Goal: Find specific page/section: Find specific page/section

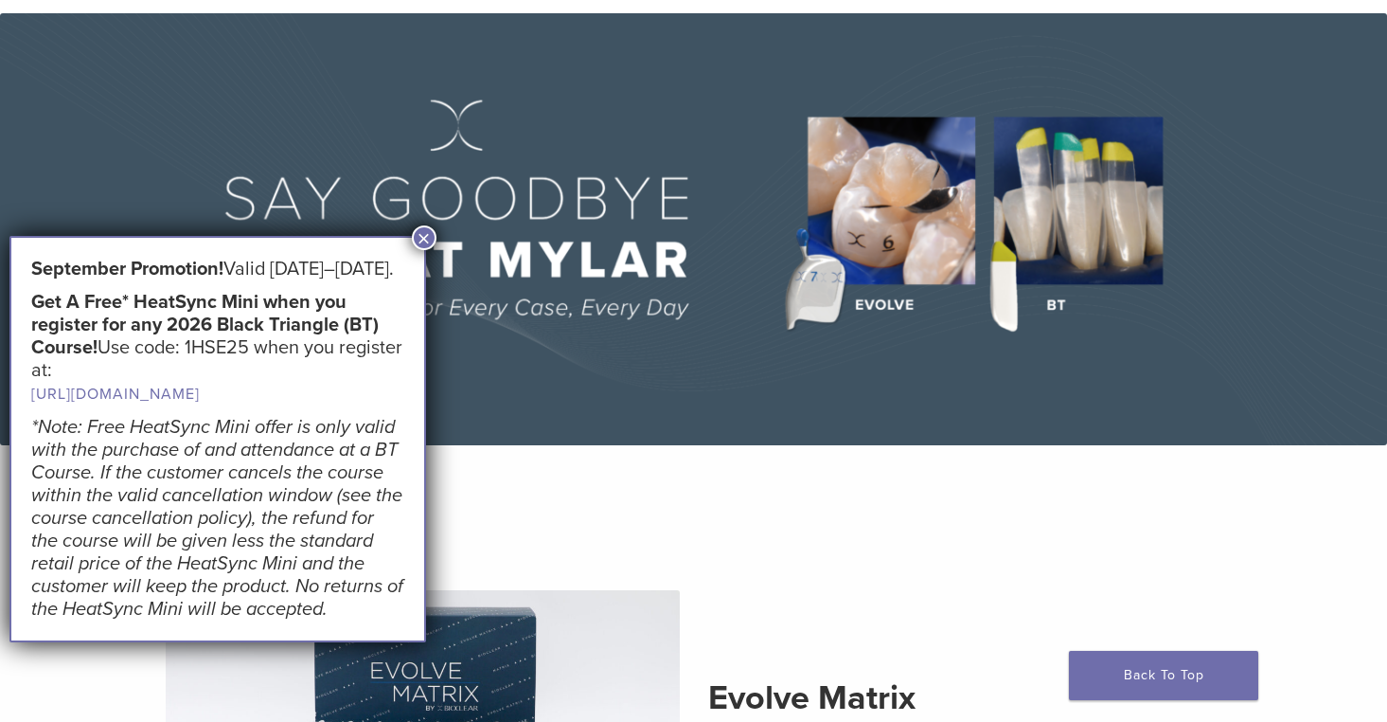
scroll to position [97, 0]
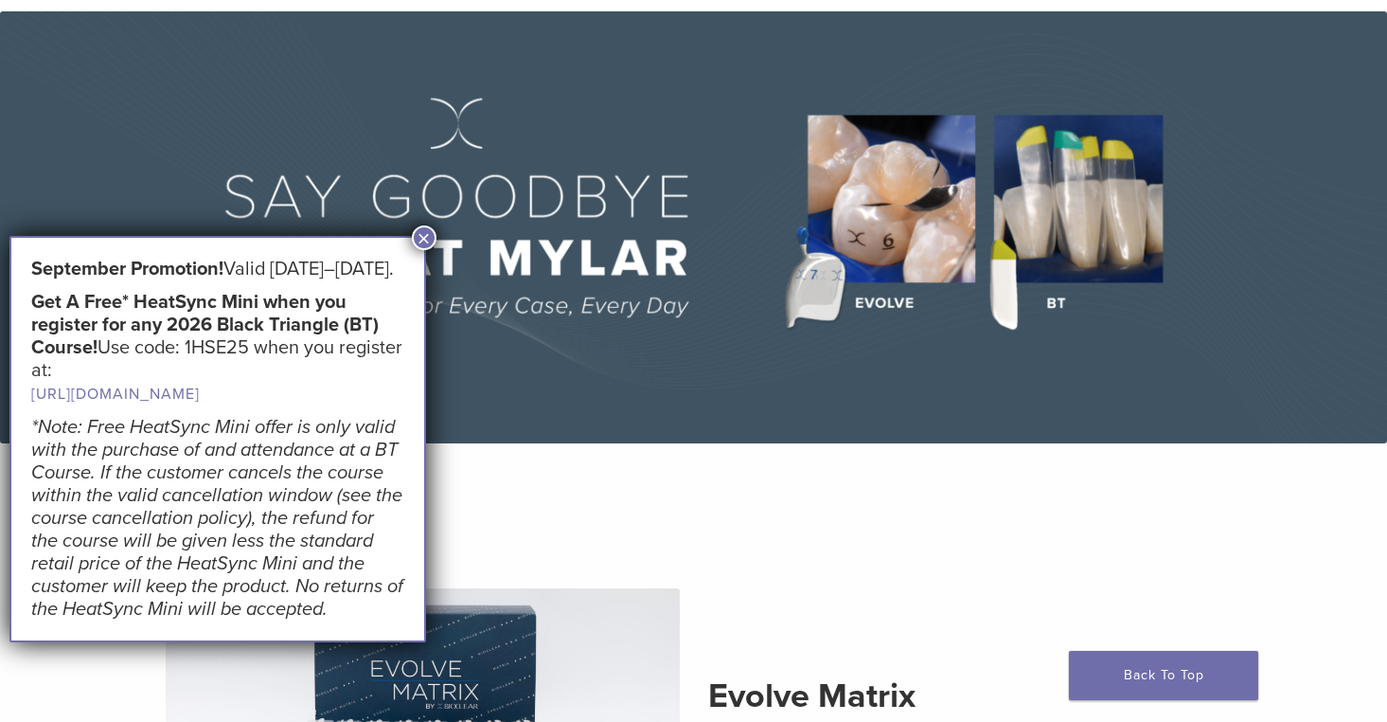
click at [424, 230] on button "×" at bounding box center [424, 237] width 25 height 25
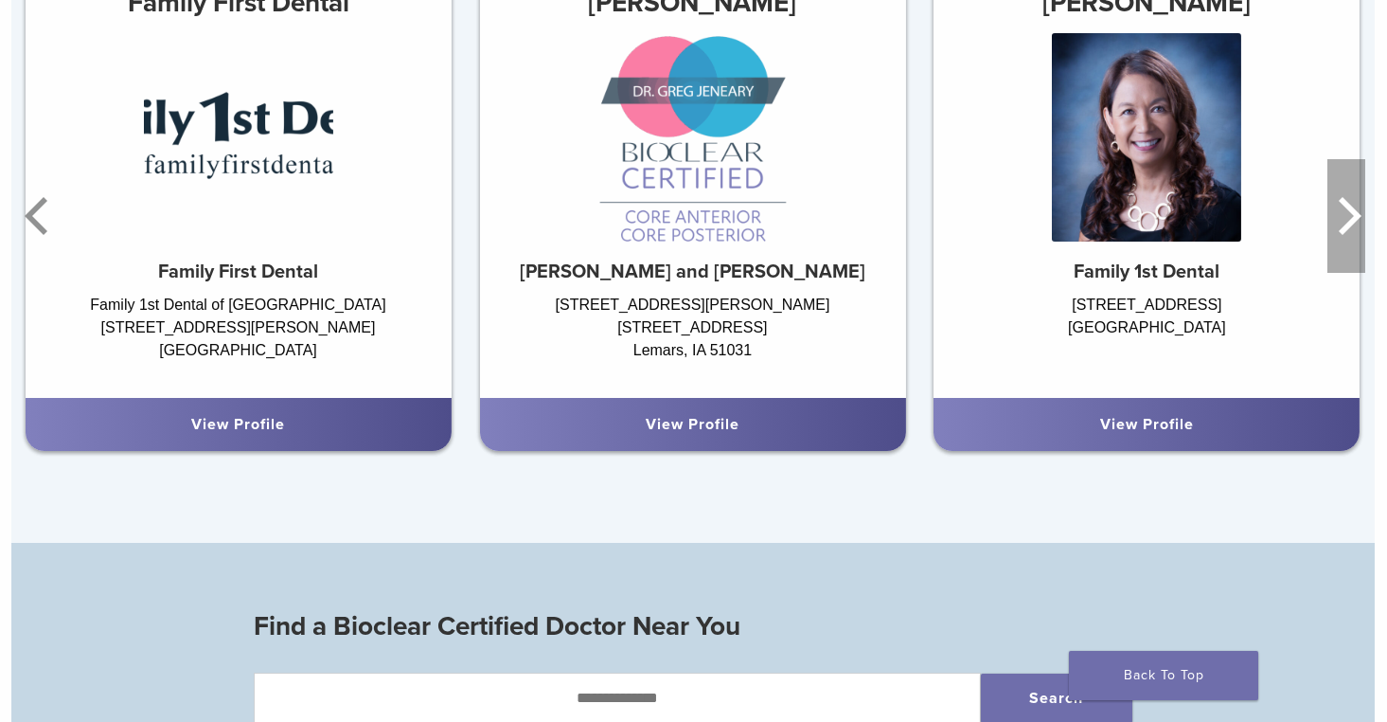
scroll to position [1244, 1]
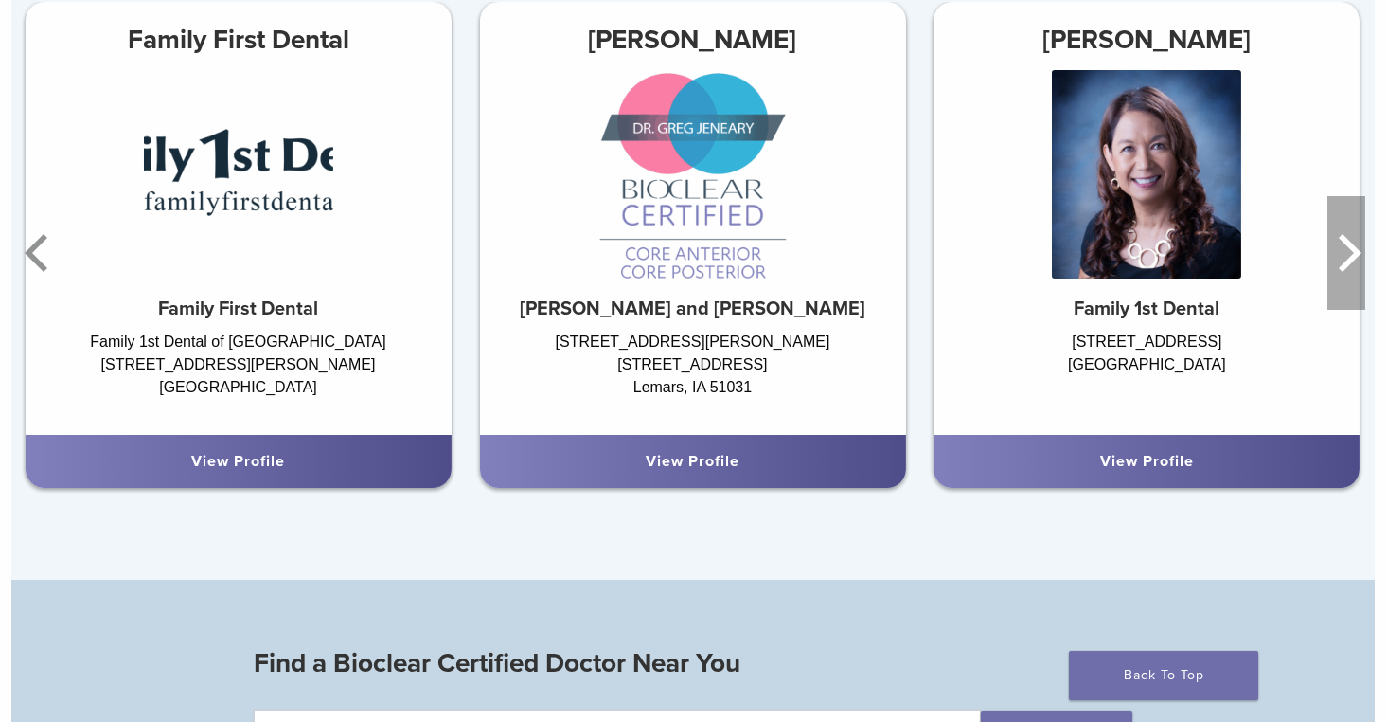
click at [1349, 218] on icon "Next" at bounding box center [1347, 253] width 38 height 114
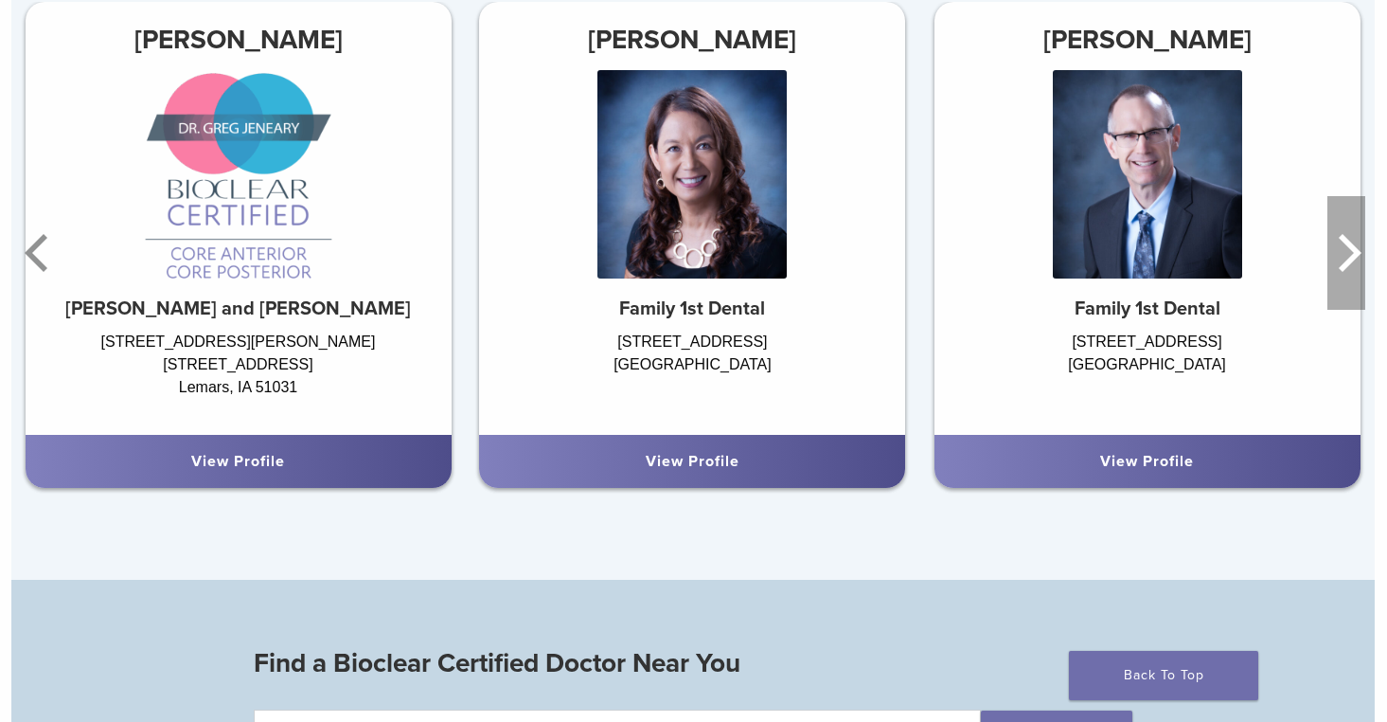
click at [1349, 217] on icon "Next" at bounding box center [1347, 253] width 38 height 114
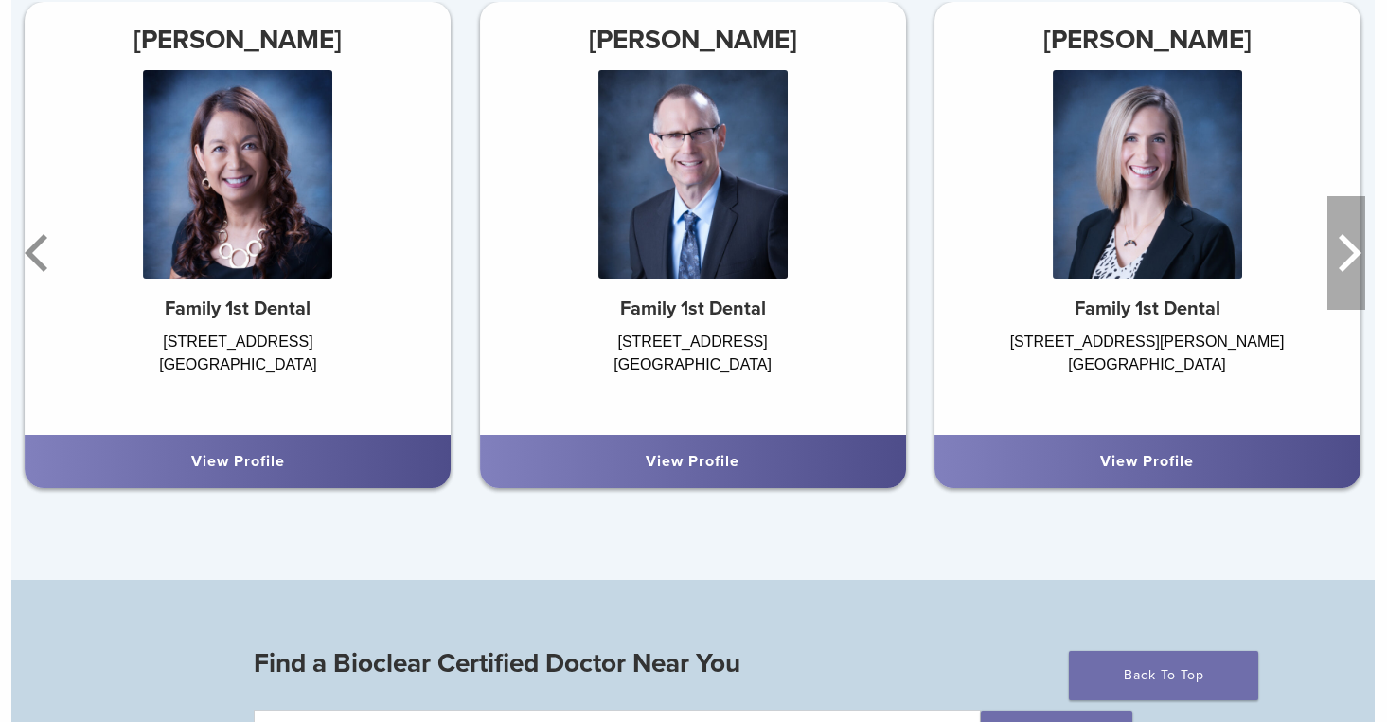
click at [1341, 240] on icon "Next" at bounding box center [1347, 253] width 38 height 114
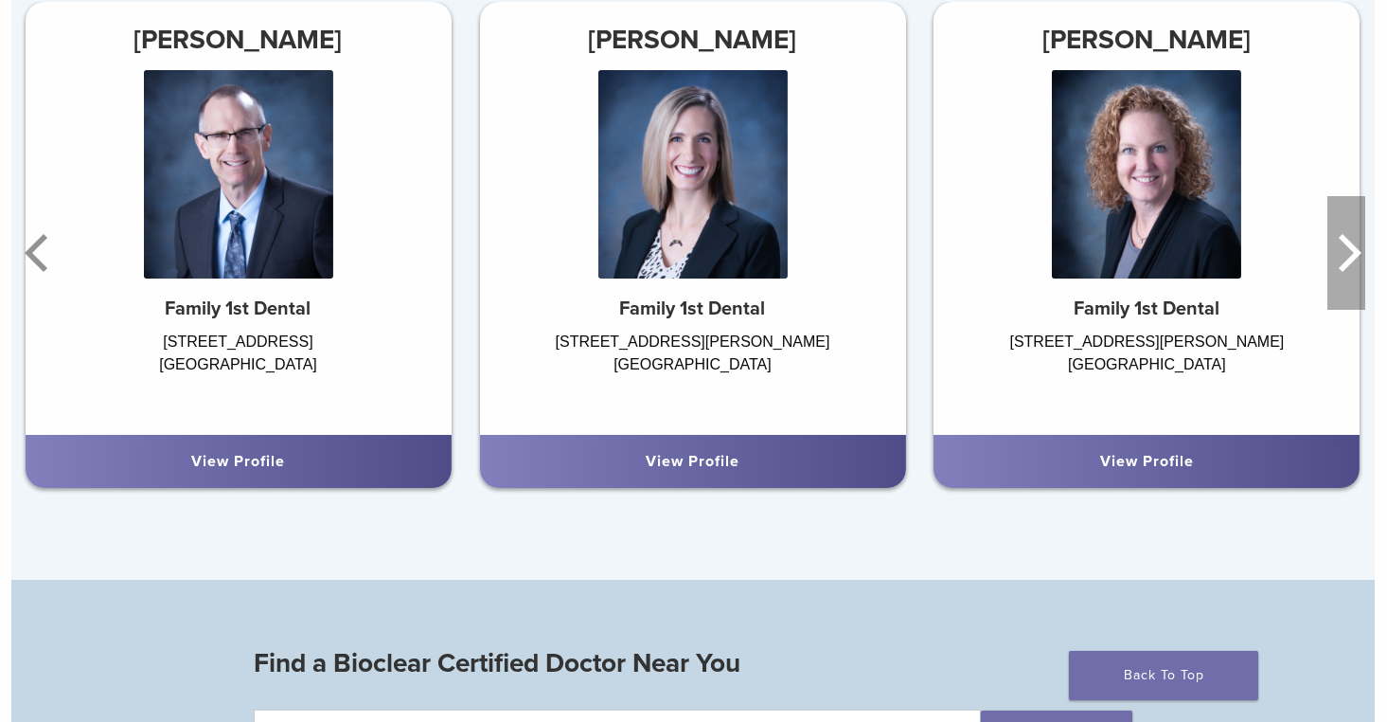
click at [1341, 241] on icon "Next" at bounding box center [1347, 253] width 38 height 114
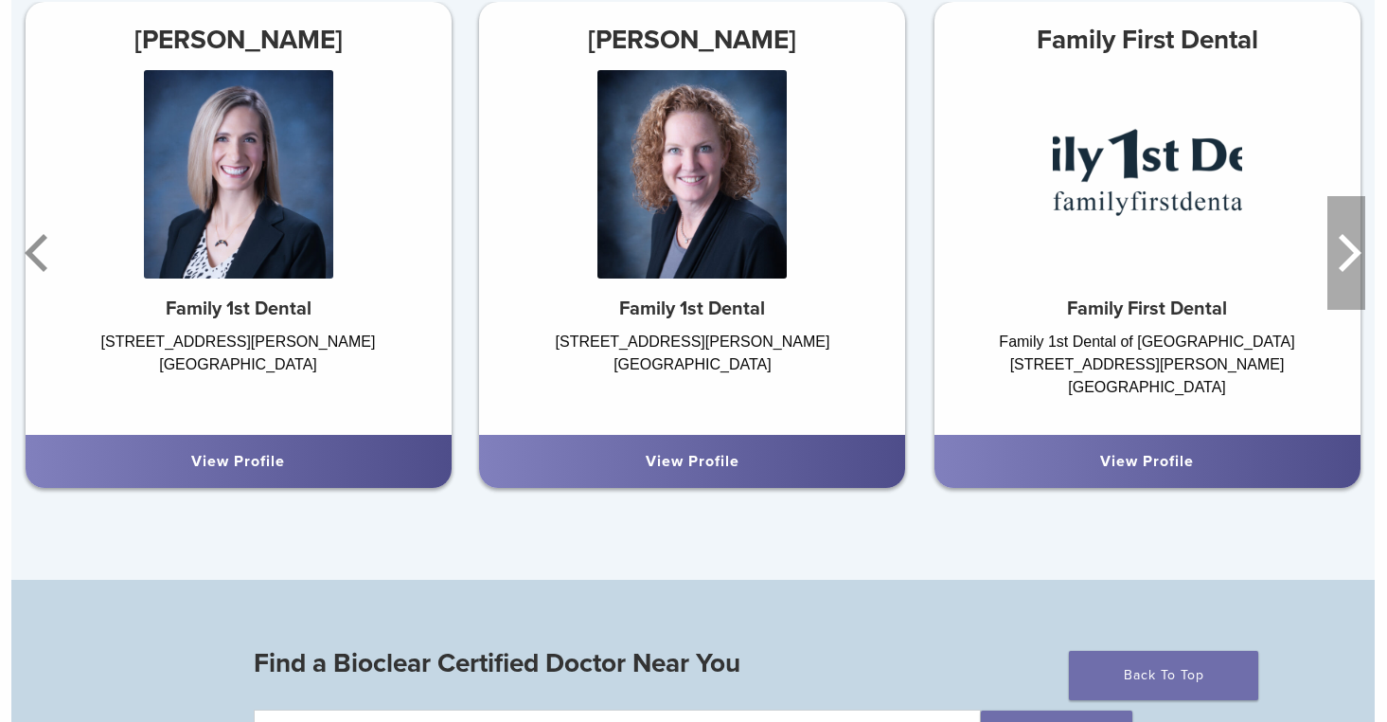
click at [1341, 241] on icon "Next" at bounding box center [1347, 253] width 38 height 114
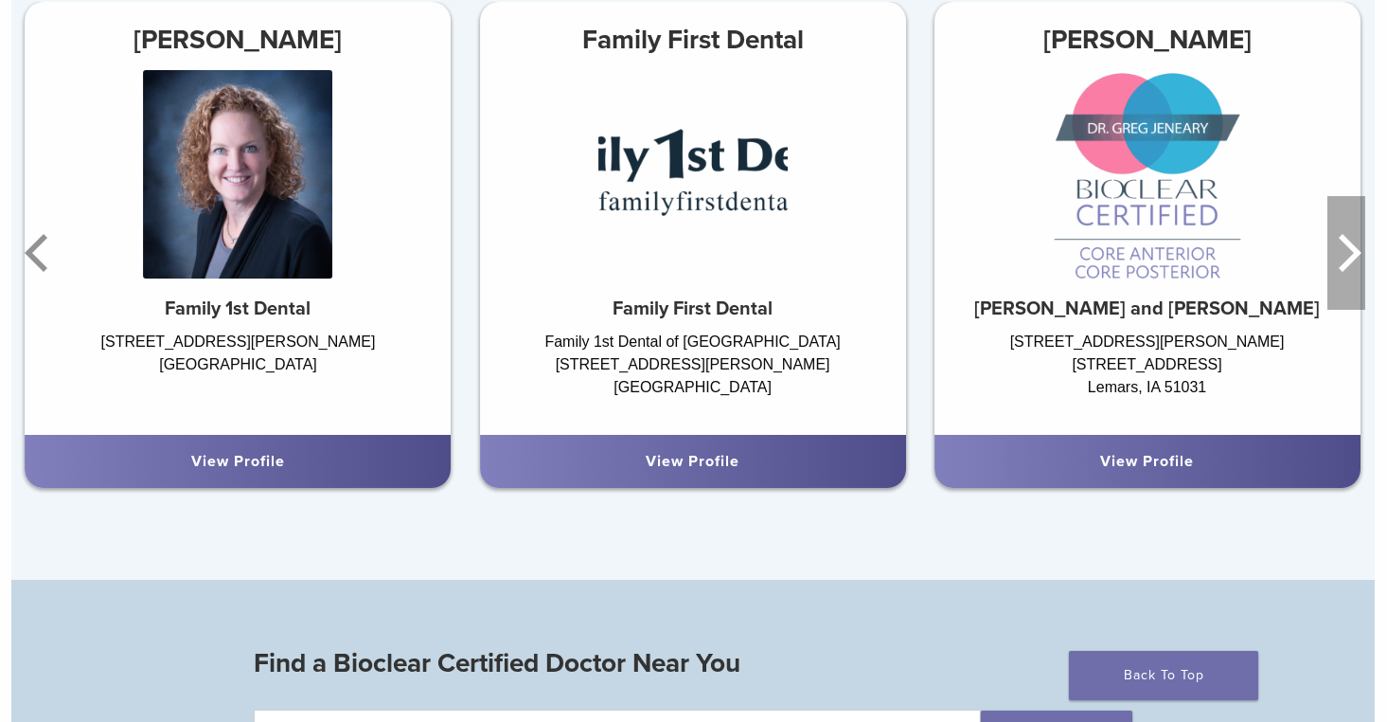
click at [1341, 241] on icon "Next" at bounding box center [1347, 253] width 38 height 114
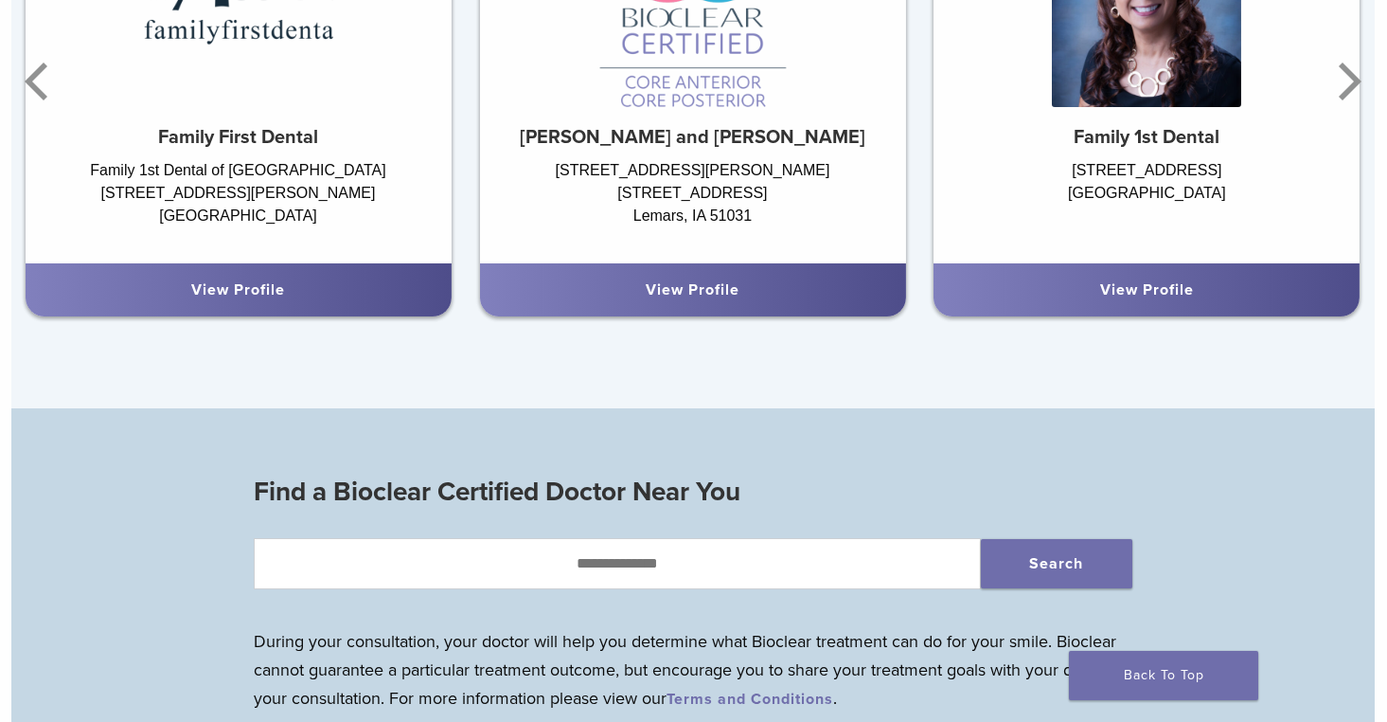
scroll to position [1423, 1]
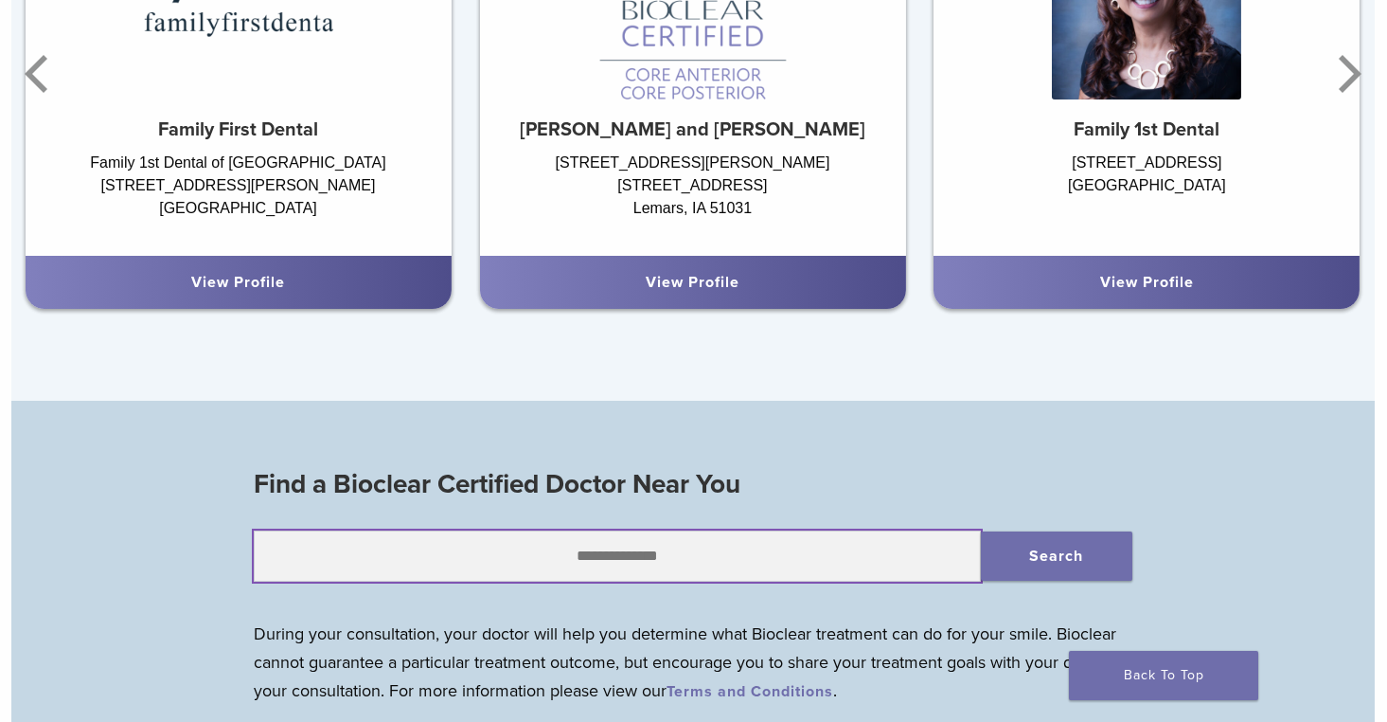
click at [308, 555] on input "text" at bounding box center [617, 555] width 727 height 51
type input "**********"
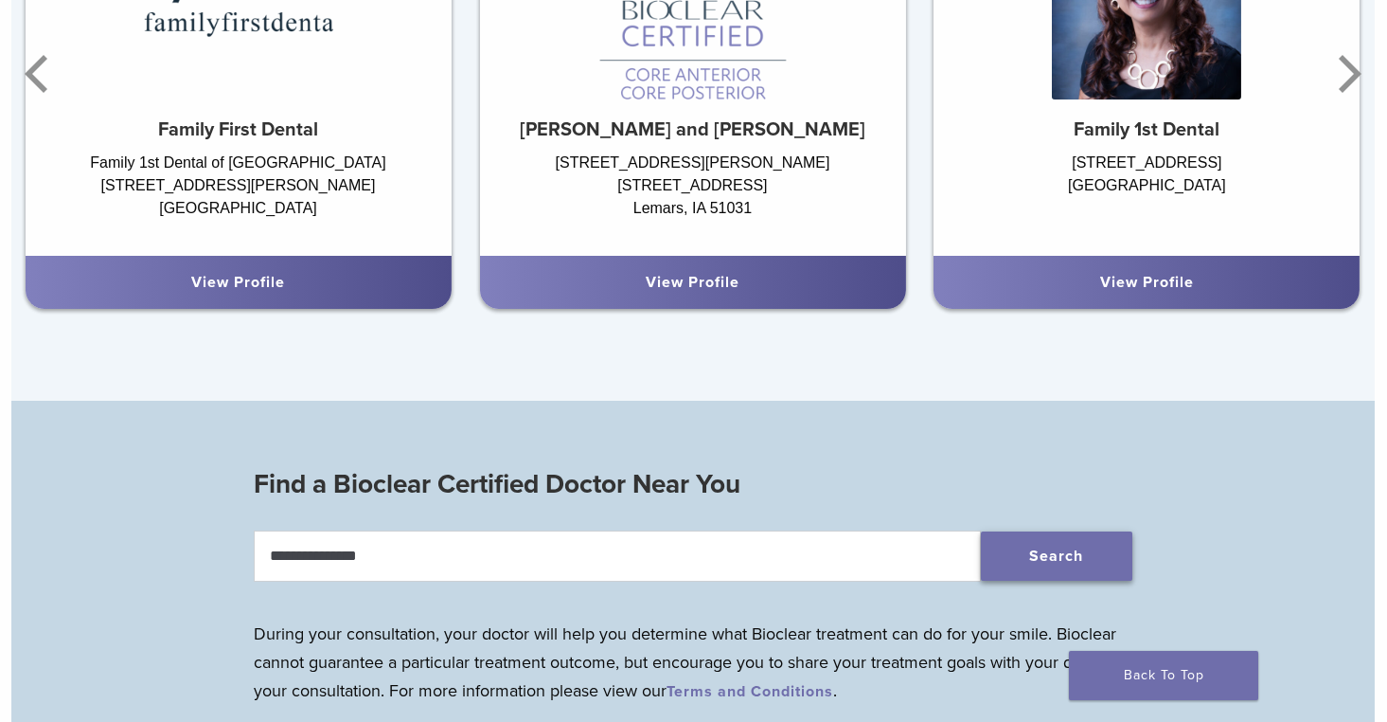
click at [1056, 551] on button "Search" at bounding box center [1057, 555] width 152 height 49
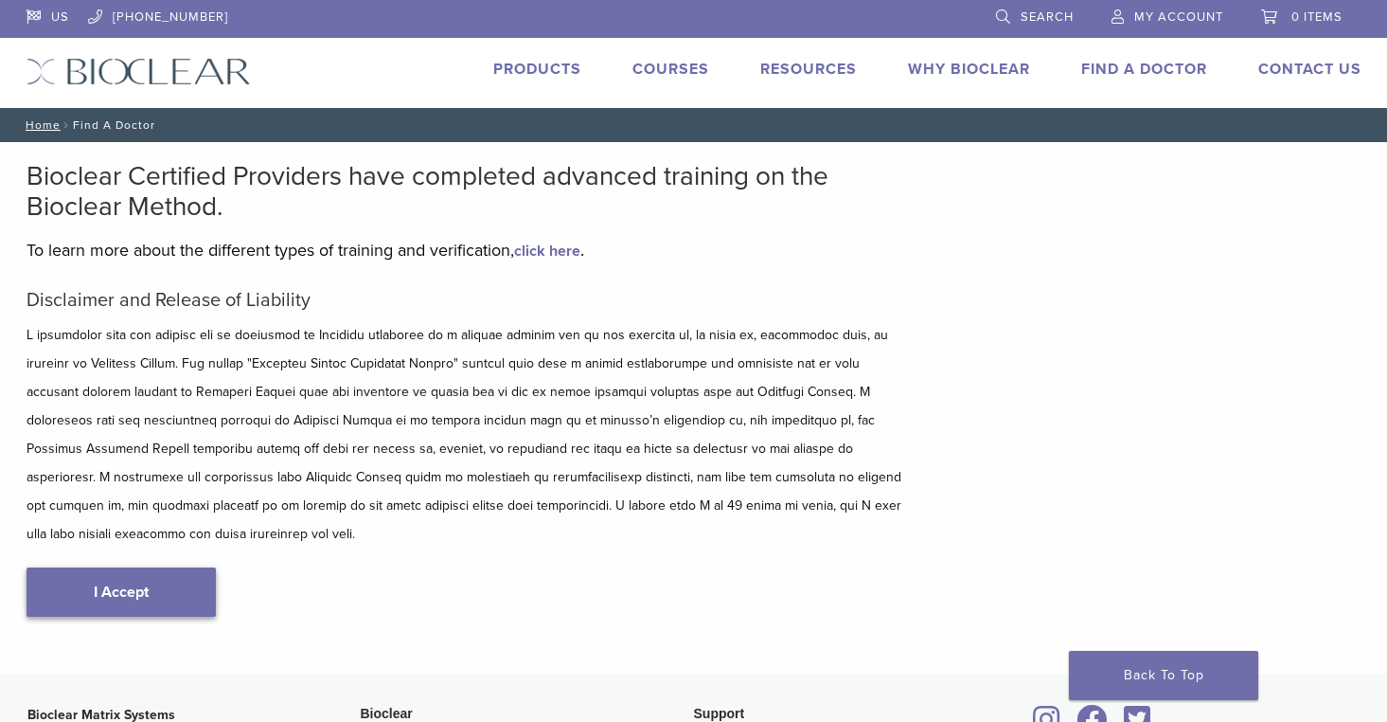
click at [138, 567] on link "I Accept" at bounding box center [121, 591] width 189 height 49
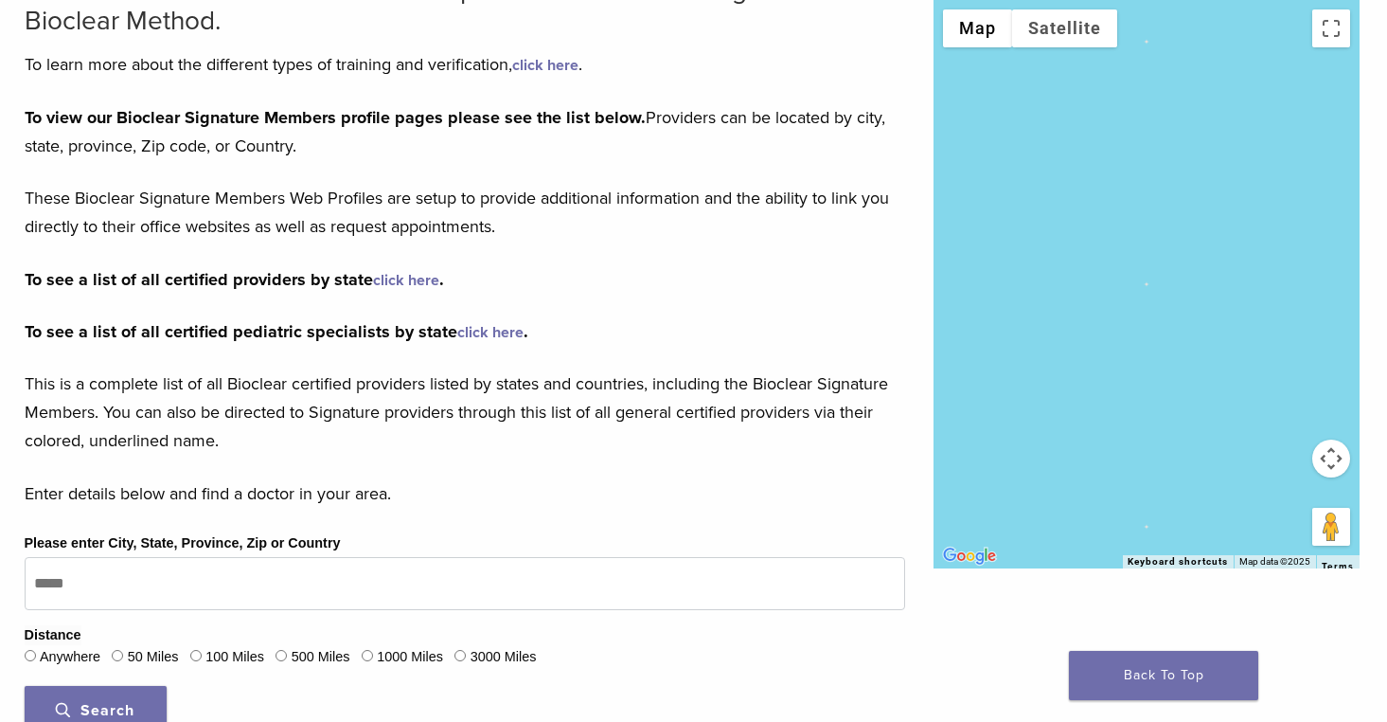
scroll to position [185, 2]
click at [1332, 474] on button "Map camera controls" at bounding box center [1332, 458] width 38 height 38
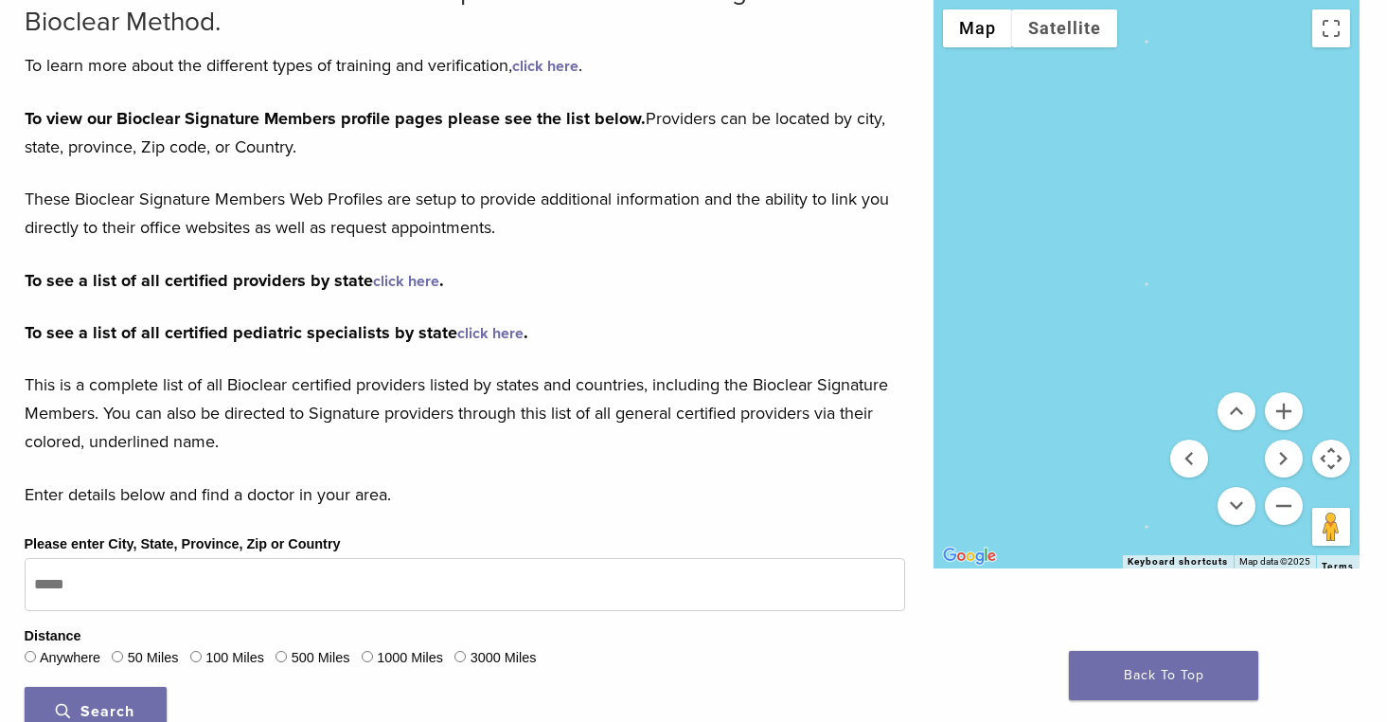
click at [1311, 391] on div at bounding box center [1147, 284] width 426 height 568
click at [1026, 398] on div at bounding box center [1147, 284] width 426 height 568
click at [1286, 506] on button "Zoom out" at bounding box center [1284, 506] width 38 height 38
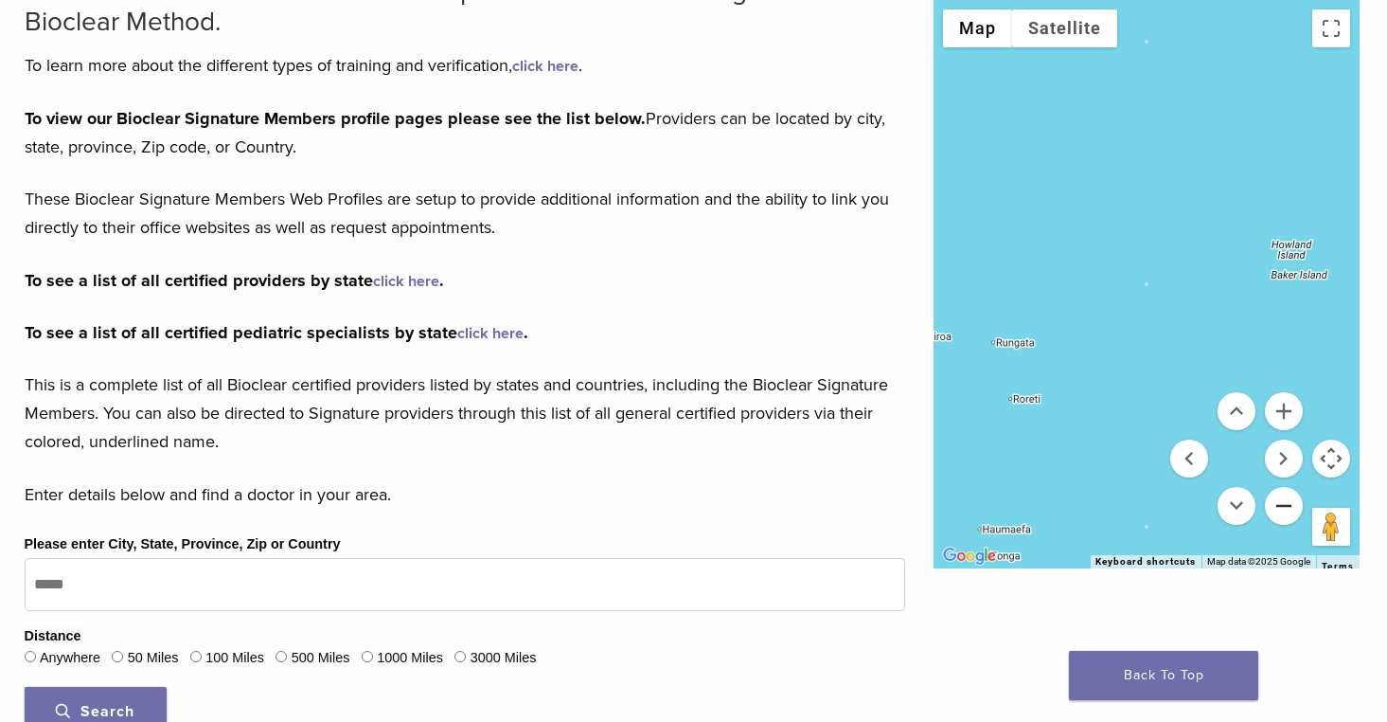
click at [1286, 506] on button "Zoom out" at bounding box center [1284, 506] width 38 height 38
click at [1286, 507] on button "Zoom out" at bounding box center [1284, 506] width 38 height 38
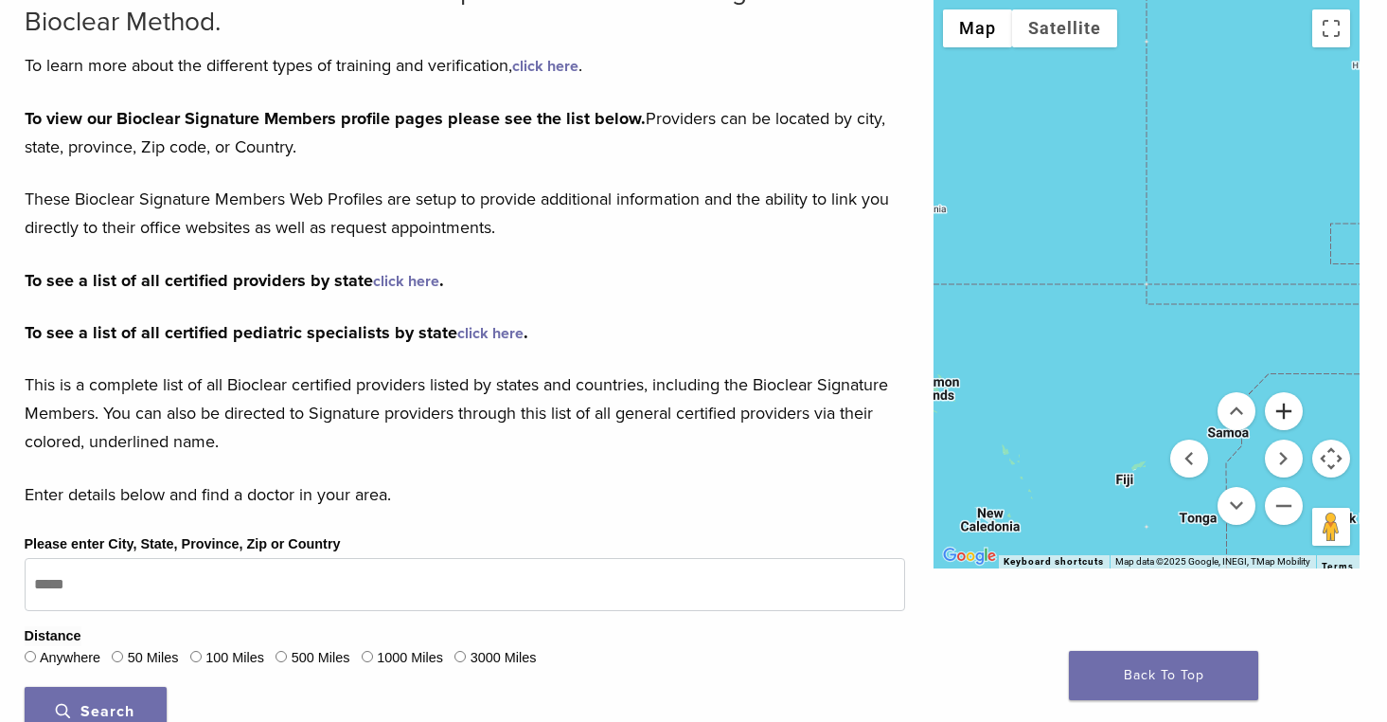
click at [1283, 407] on button "Zoom in" at bounding box center [1284, 411] width 38 height 38
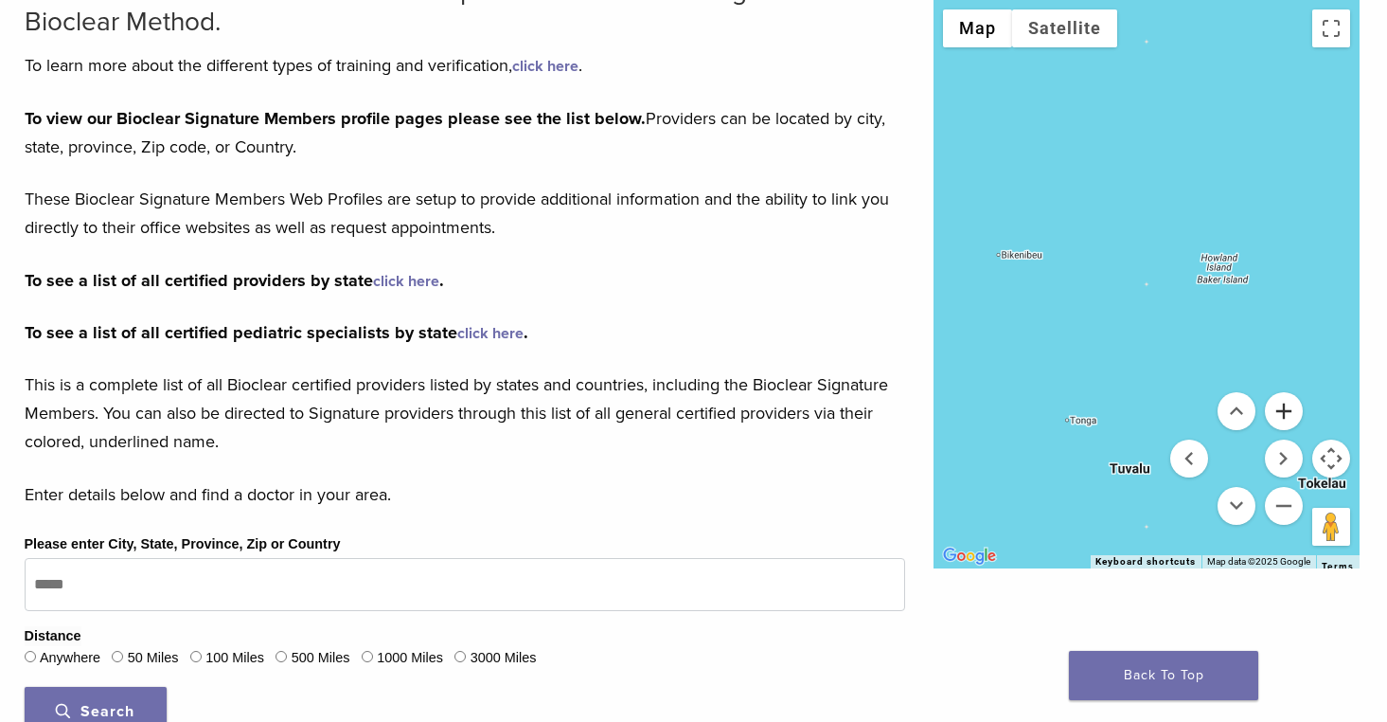
click at [1283, 407] on button "Zoom in" at bounding box center [1284, 411] width 38 height 38
drag, startPoint x: 1149, startPoint y: 177, endPoint x: 988, endPoint y: 318, distance: 214.1
click at [988, 318] on div at bounding box center [1147, 284] width 426 height 568
click at [1057, 28] on button "Satellite" at bounding box center [1064, 28] width 105 height 38
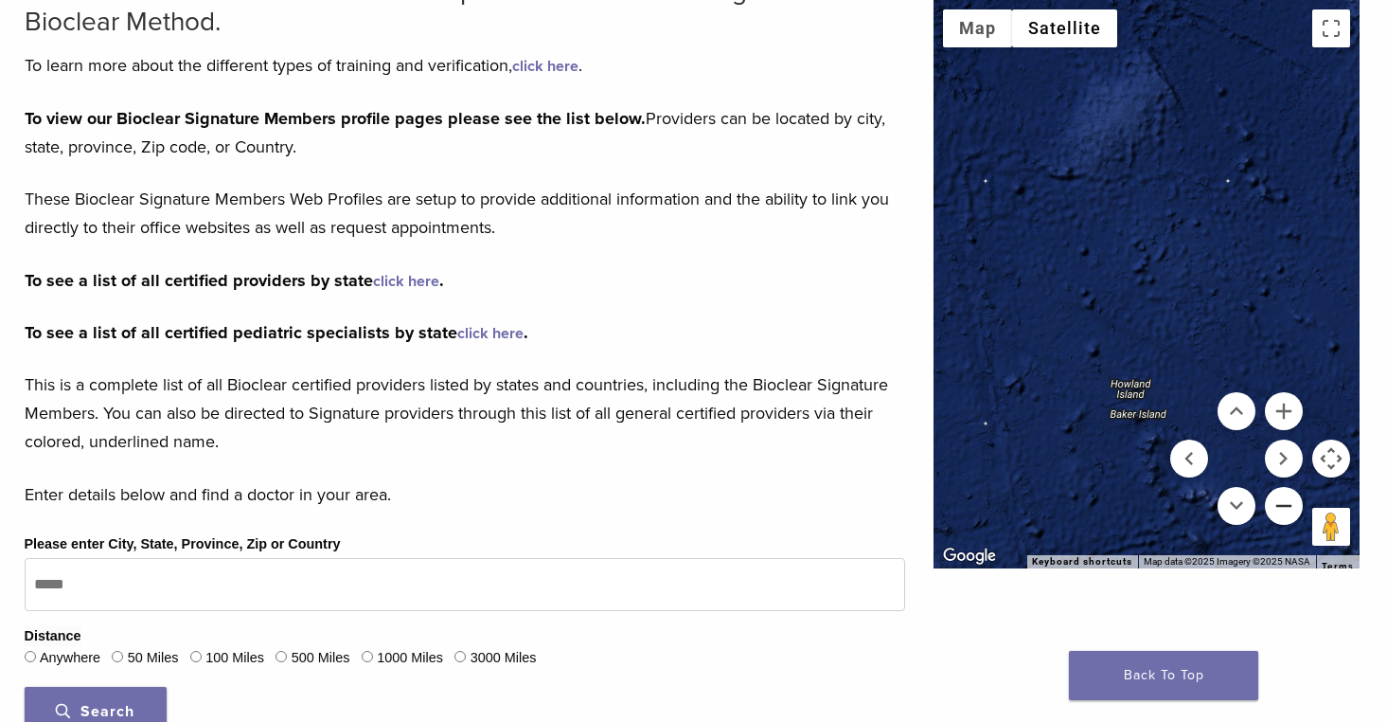
click at [1285, 505] on button "Zoom out" at bounding box center [1284, 506] width 38 height 38
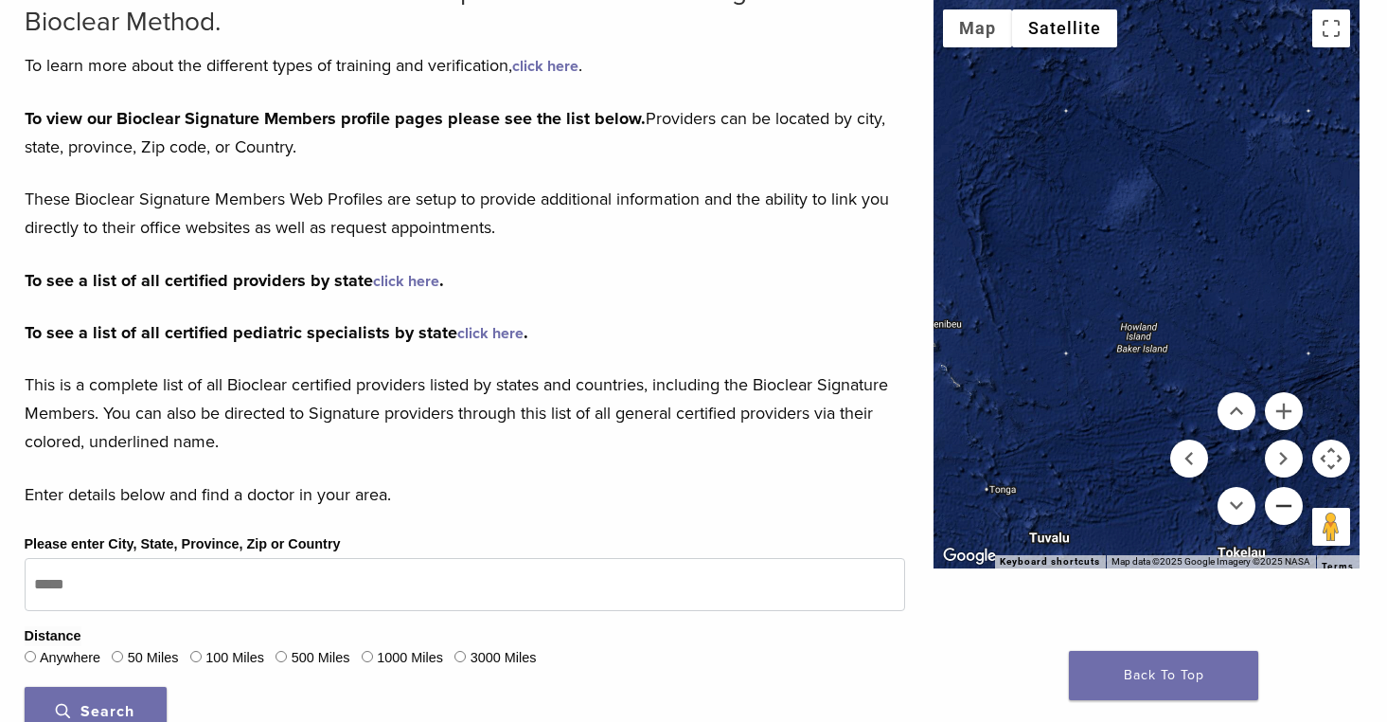
click at [1285, 506] on button "Zoom out" at bounding box center [1284, 506] width 38 height 38
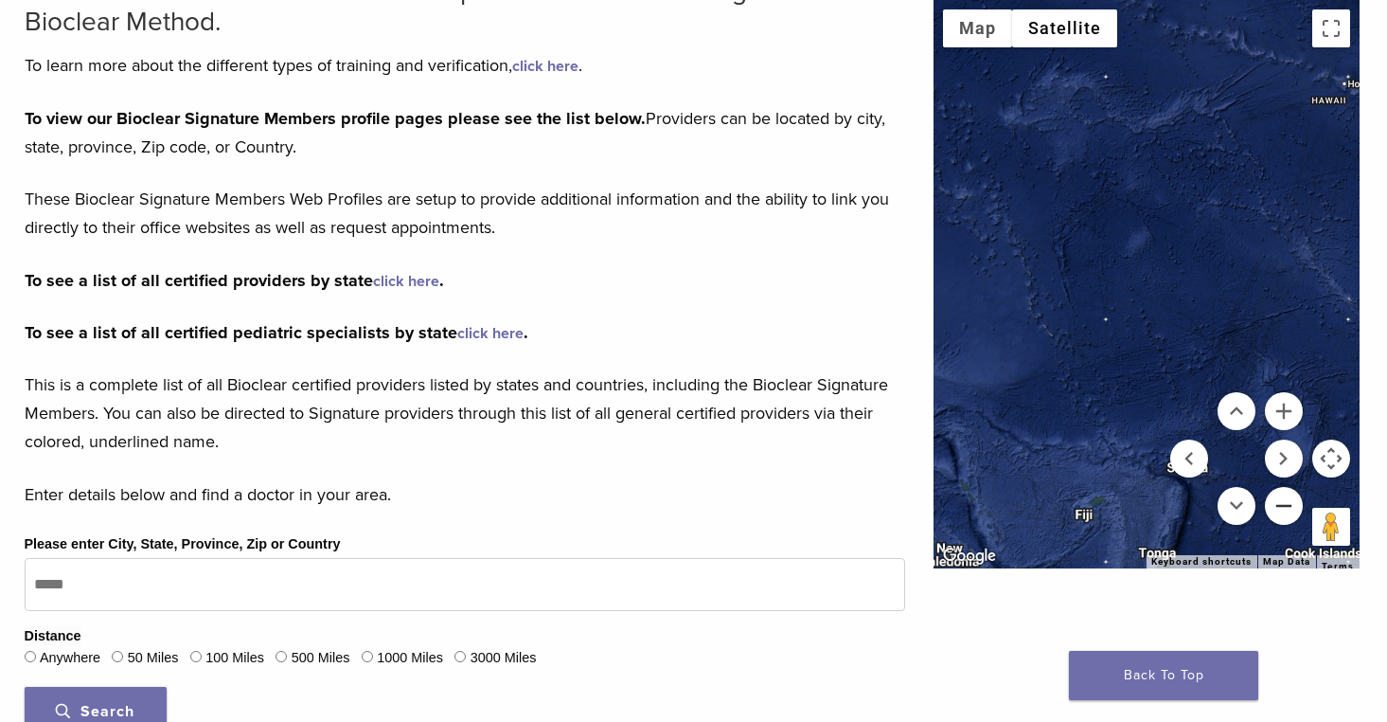
click at [1285, 505] on button "Zoom out" at bounding box center [1284, 506] width 38 height 38
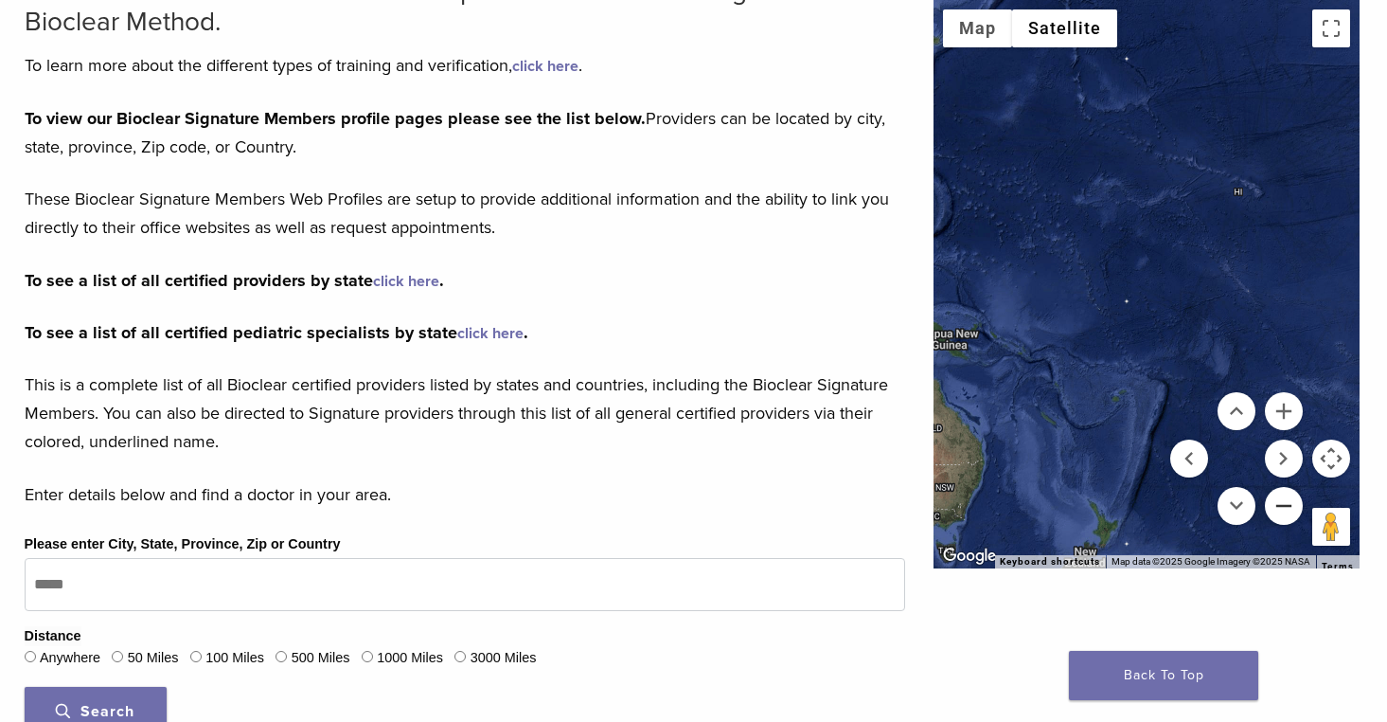
click at [1285, 504] on button "Zoom out" at bounding box center [1284, 506] width 38 height 38
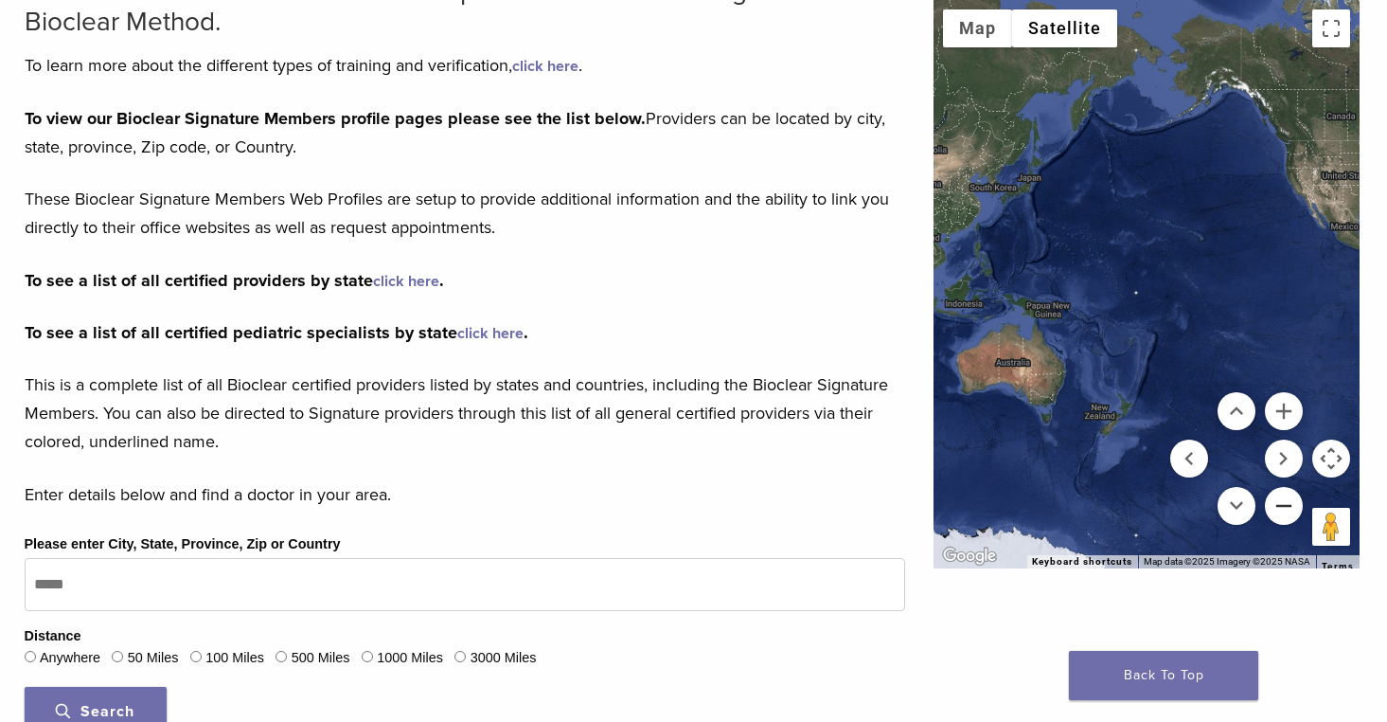
click at [1285, 504] on button "Zoom out" at bounding box center [1284, 506] width 38 height 38
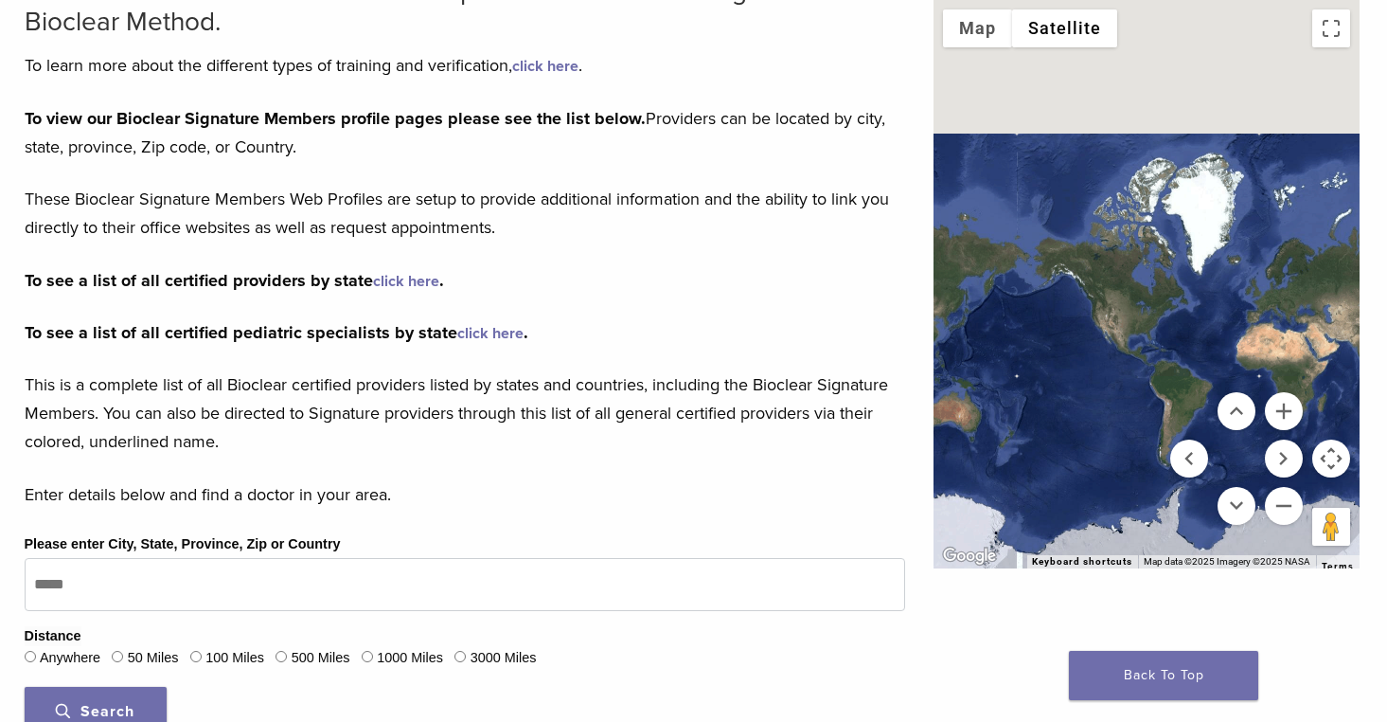
drag, startPoint x: 1207, startPoint y: 305, endPoint x: 1081, endPoint y: 393, distance: 154.5
click at [1081, 393] on div at bounding box center [1147, 284] width 426 height 568
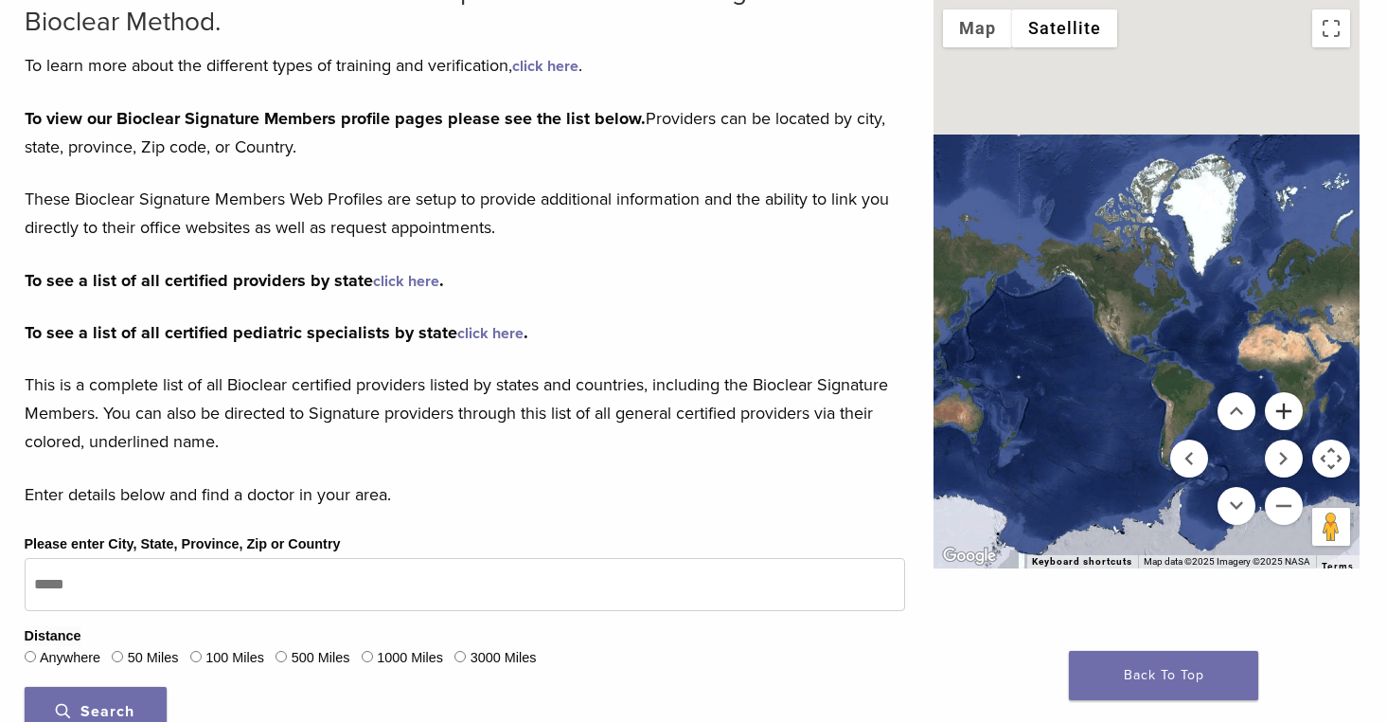
click at [1287, 411] on button "Zoom in" at bounding box center [1284, 411] width 38 height 38
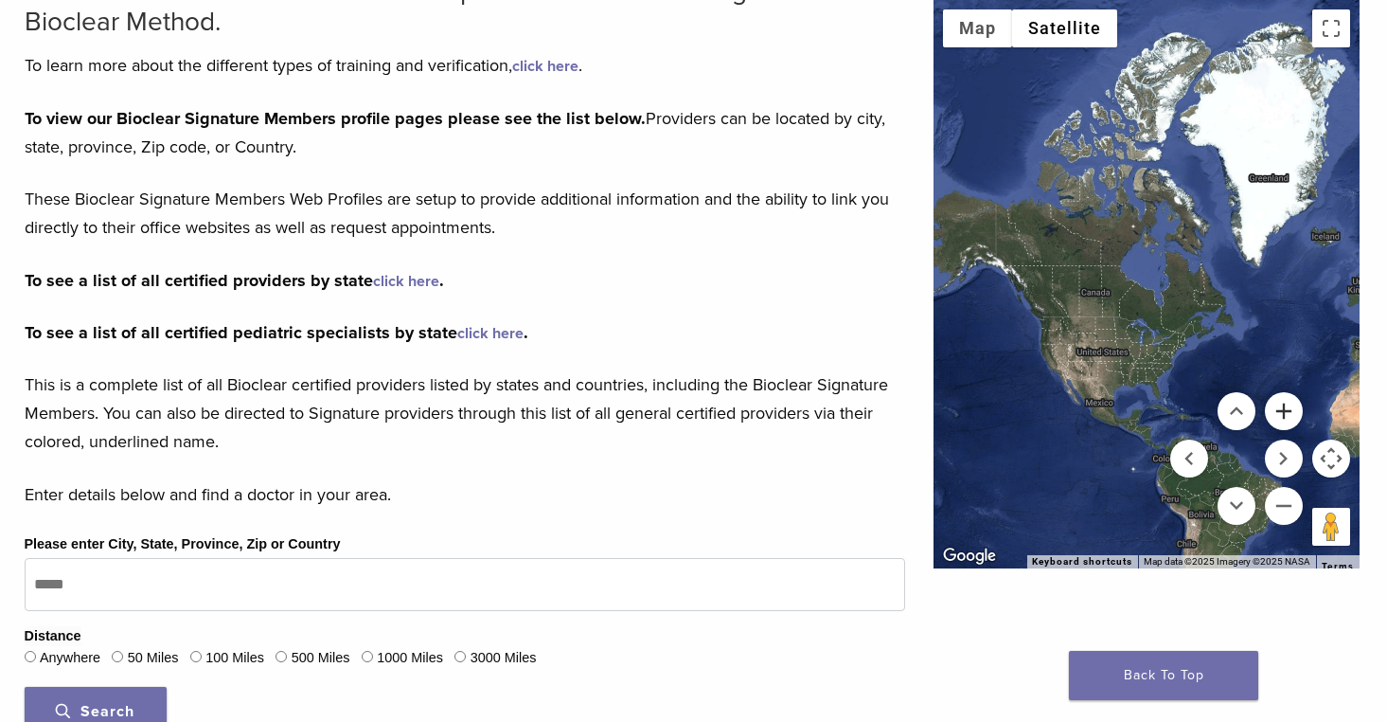
click at [1287, 410] on button "Zoom in" at bounding box center [1284, 411] width 38 height 38
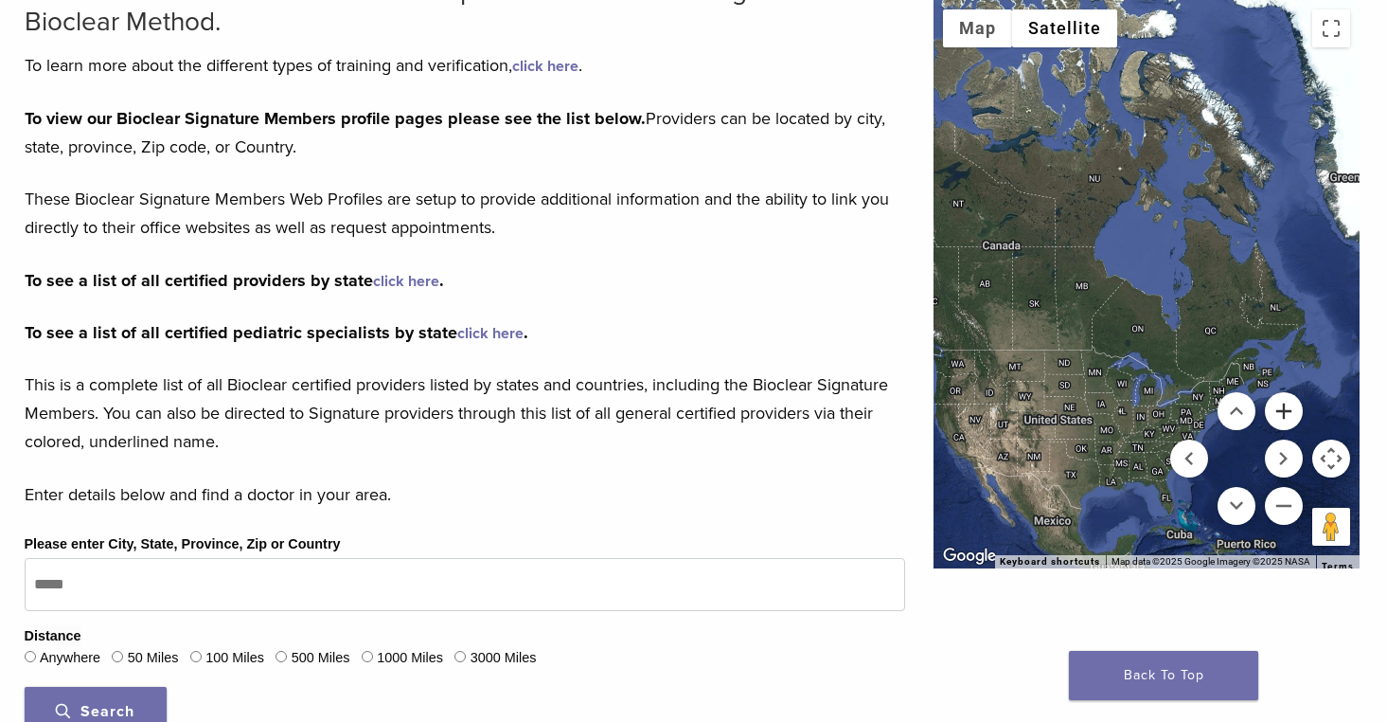
click at [1287, 411] on button "Zoom in" at bounding box center [1284, 411] width 38 height 38
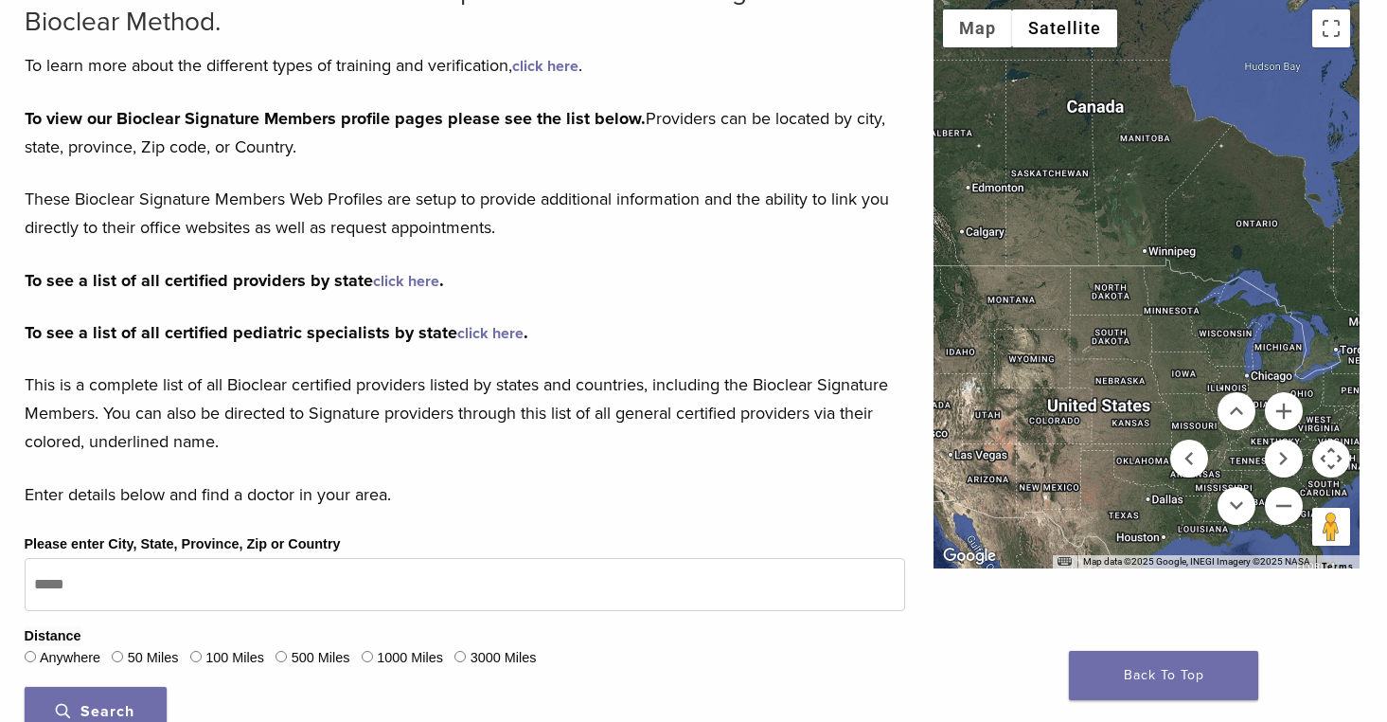
drag, startPoint x: 1067, startPoint y: 452, endPoint x: 1210, endPoint y: 295, distance: 212.5
click at [1210, 295] on div at bounding box center [1147, 284] width 426 height 568
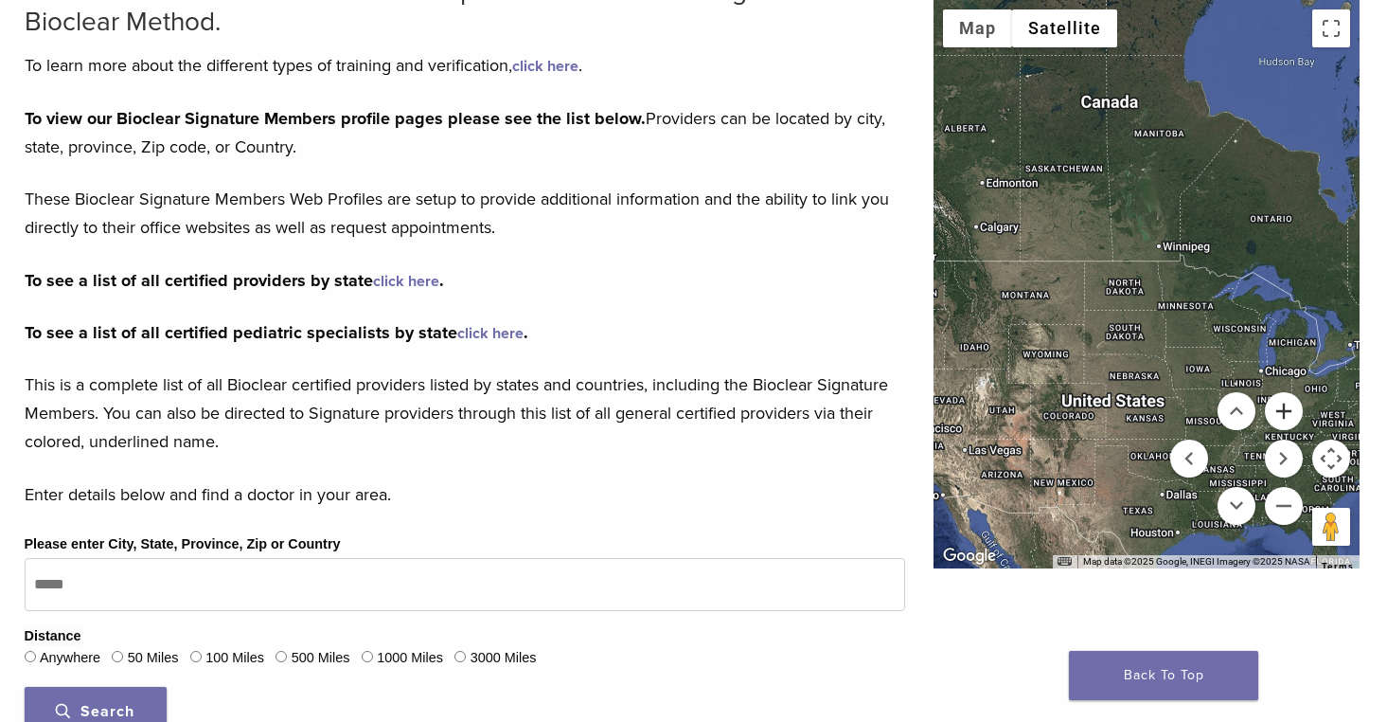
click at [1285, 409] on button "Zoom in" at bounding box center [1284, 411] width 38 height 38
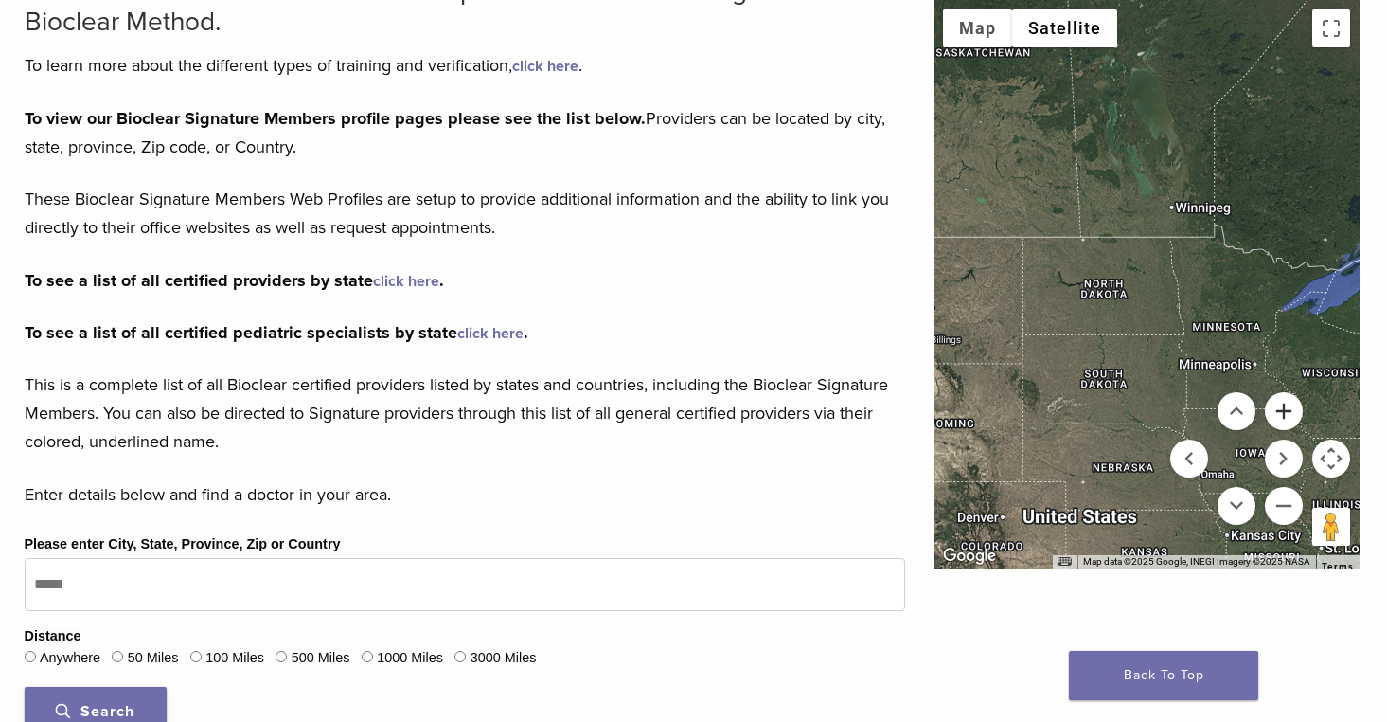
click at [1285, 409] on button "Zoom in" at bounding box center [1284, 411] width 38 height 38
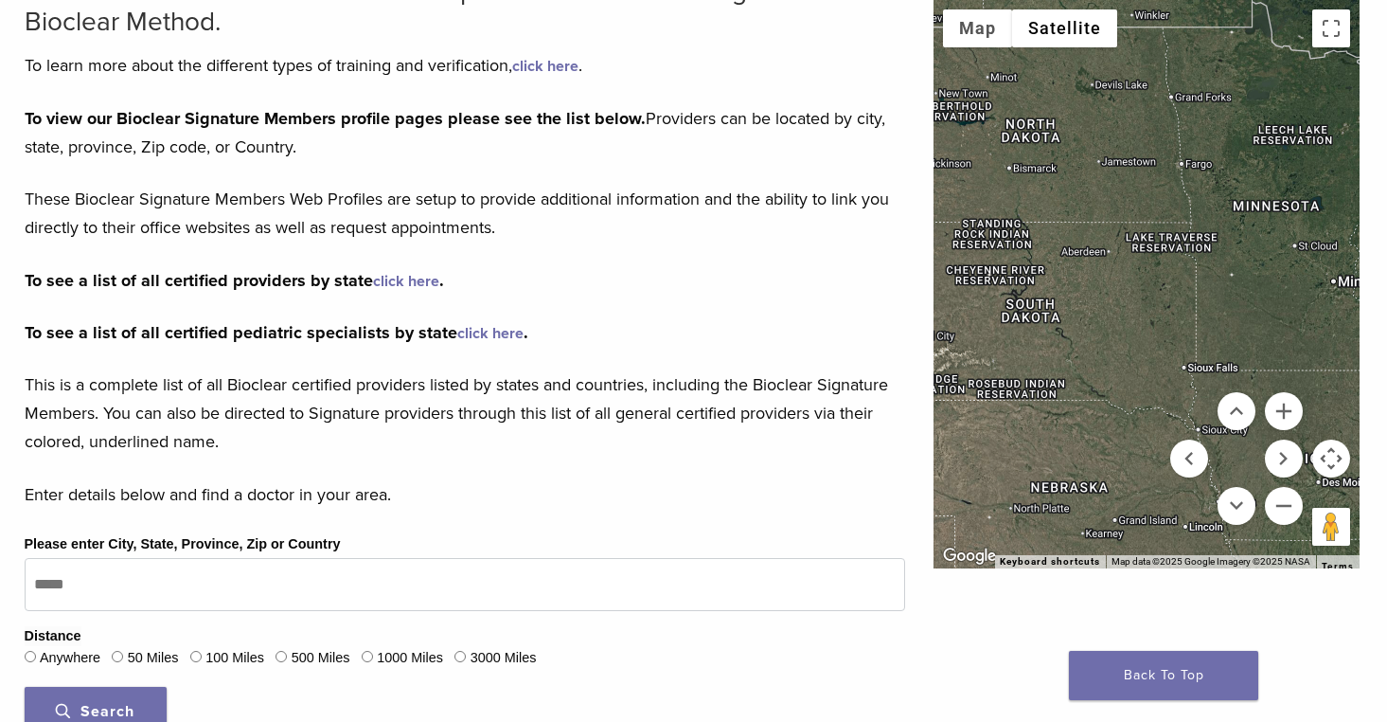
drag, startPoint x: 1086, startPoint y: 470, endPoint x: 1057, endPoint y: 302, distance: 170.2
click at [1057, 302] on div at bounding box center [1147, 284] width 426 height 568
click at [1278, 407] on button "Zoom in" at bounding box center [1284, 411] width 38 height 38
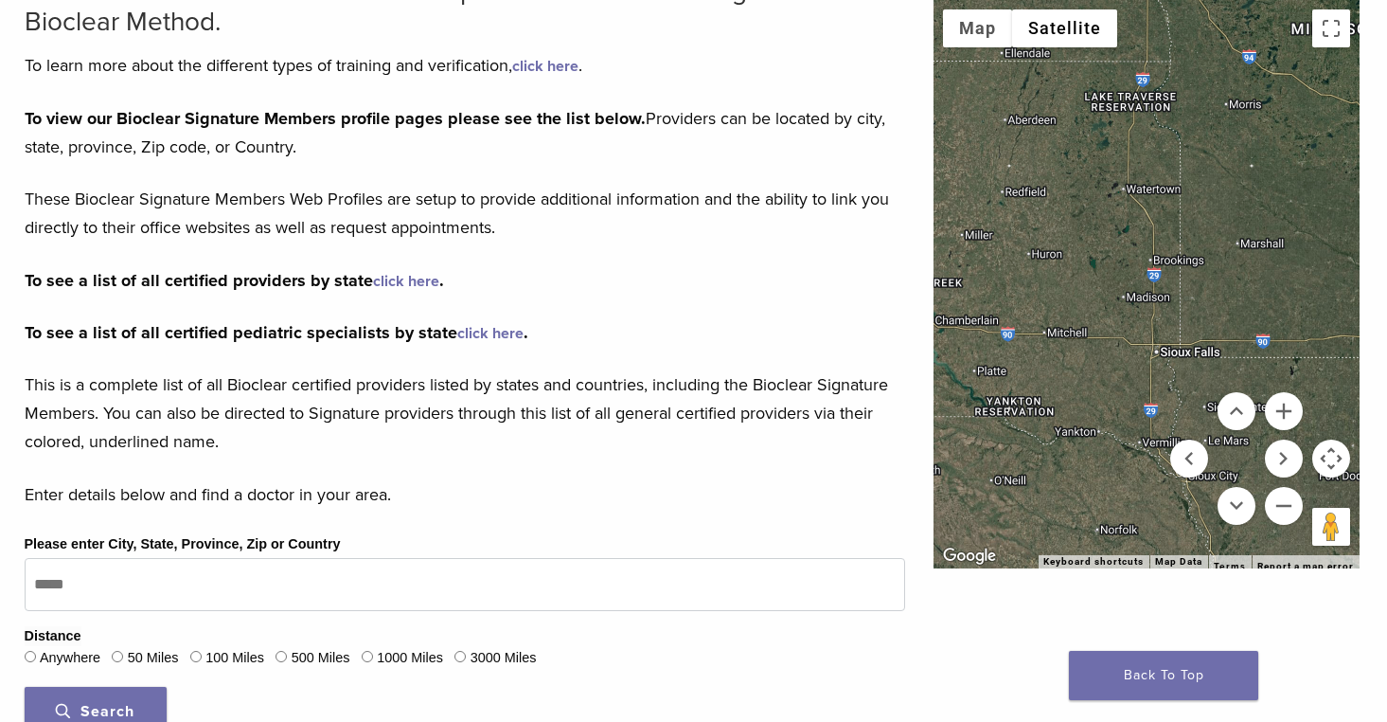
drag, startPoint x: 1117, startPoint y: 412, endPoint x: 1046, endPoint y: 313, distance: 122.0
click at [1046, 313] on div at bounding box center [1147, 284] width 426 height 568
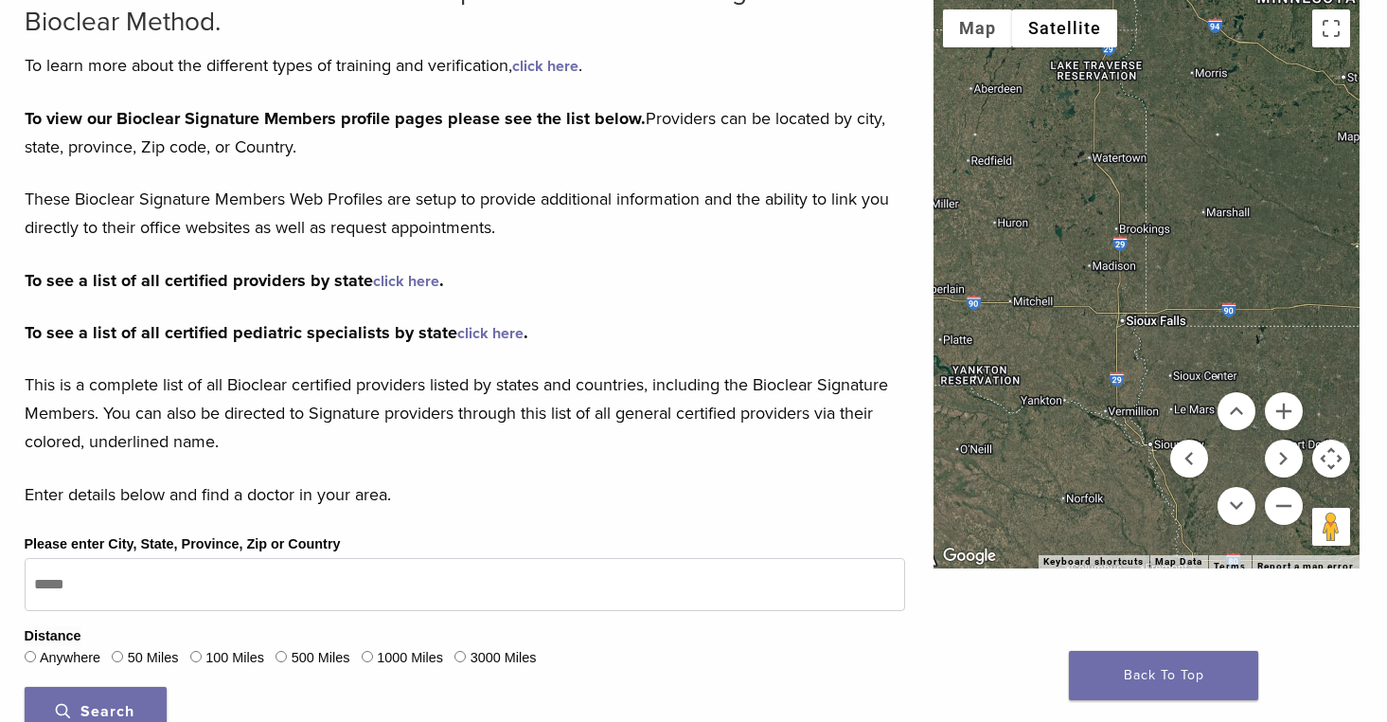
drag, startPoint x: 1087, startPoint y: 407, endPoint x: 1064, endPoint y: 369, distance: 44.7
click at [1064, 369] on div at bounding box center [1147, 284] width 426 height 568
click at [1137, 328] on div at bounding box center [1147, 284] width 426 height 568
click at [420, 278] on link "click here" at bounding box center [406, 281] width 66 height 19
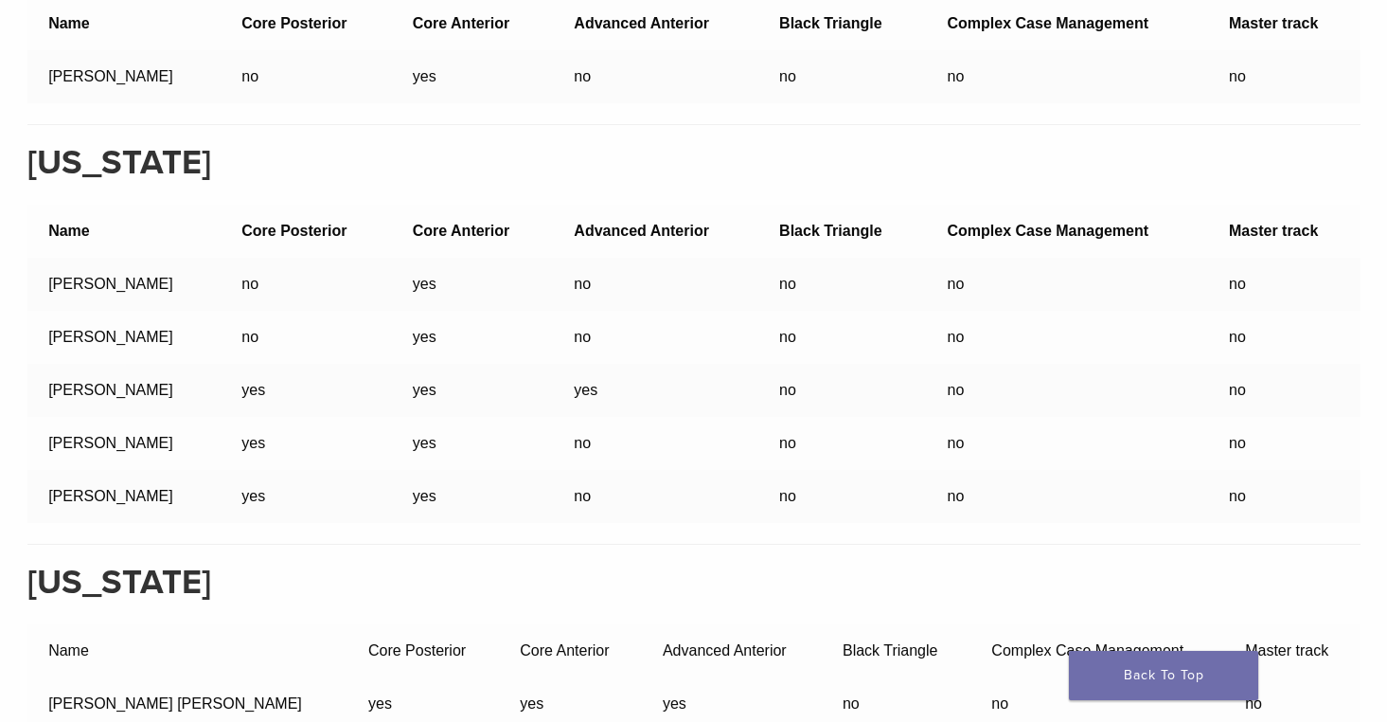
scroll to position [32295, 0]
